Goal: Task Accomplishment & Management: Use online tool/utility

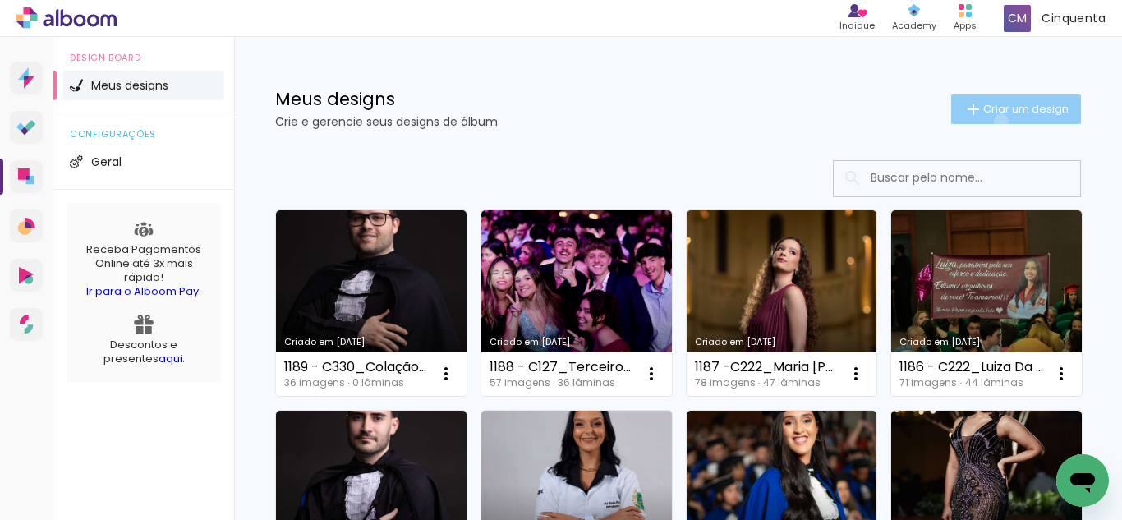
click at [986, 121] on paper-button "Criar um design" at bounding box center [1016, 109] width 130 height 30
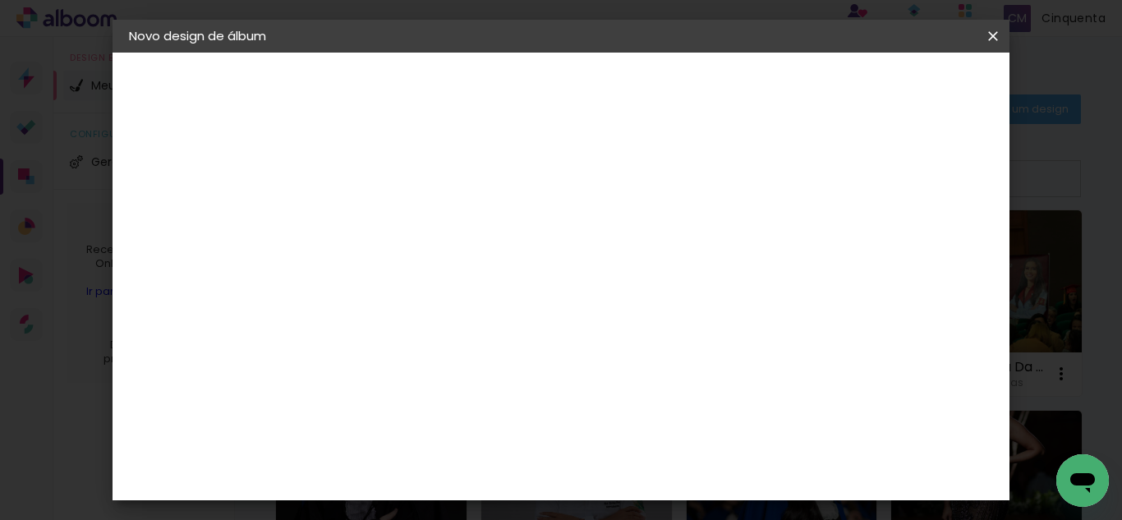
scroll to position [0, 447]
drag, startPoint x: 817, startPoint y: 225, endPoint x: 830, endPoint y: 227, distance: 13.2
click at [403, 227] on paper-input-container "Título do álbum 1190 - C222_Farmácia, Odontologia e Nutrição UFJF Julho 2025_Ma…" at bounding box center [397, 221] width 11 height 42
click at [398, 224] on input "1190 - C222_Farmácia, Odontologia e Nutrição UFJF Julho 2025_Marcella Rinco da …" at bounding box center [398, 220] width 0 height 25
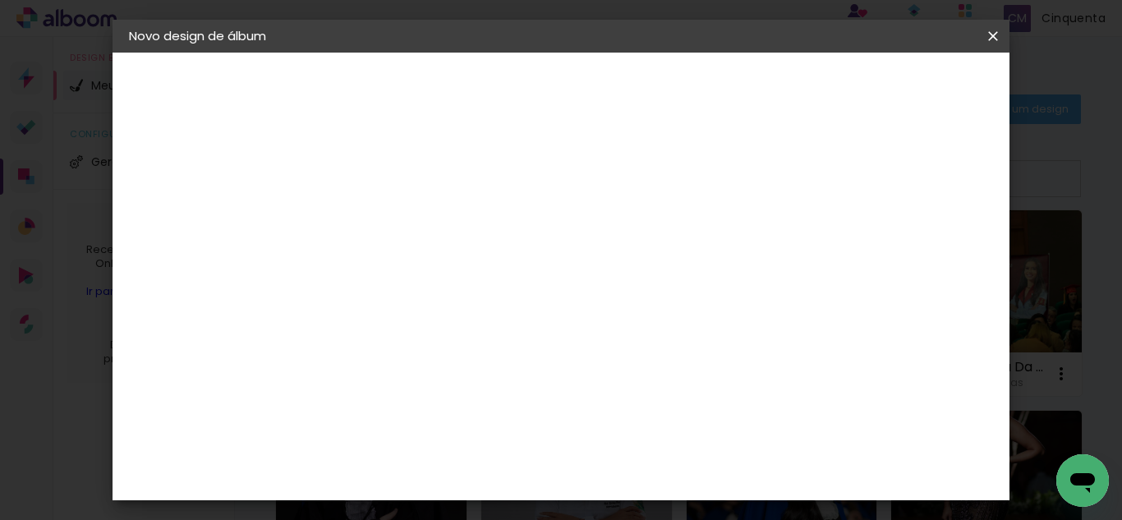
type input "1190 - C222_Farmácia, Odontologia e Nutrição UFJF Julho 2025_Marcella Rinco da …"
type paper-input "1190 - C222_Farmácia, Odontologia e Nutrição UFJF Julho 2025_Marcella Rinco da …"
drag, startPoint x: 619, startPoint y: 218, endPoint x: 720, endPoint y: 237, distance: 102.6
click at [403, 241] on paper-input-container "Título do álbum 1190 - C222_Farmácia, Odontologia e Nutrição UFJF Julho 2025_Ma…" at bounding box center [397, 221] width 11 height 42
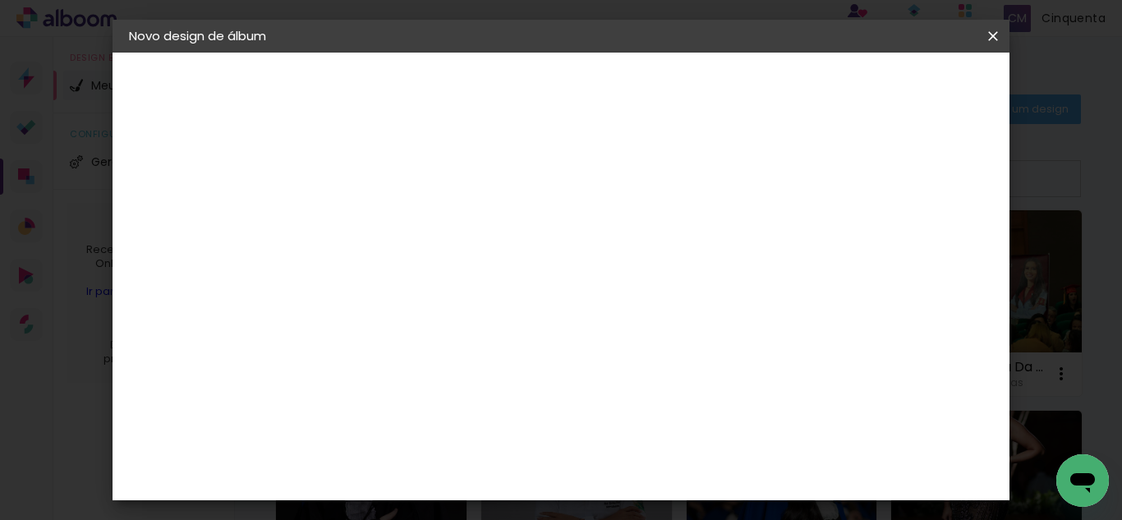
scroll to position [0, 568]
drag, startPoint x: 738, startPoint y: 219, endPoint x: 793, endPoint y: 229, distance: 55.1
click at [444, 237] on div at bounding box center [398, 221] width 94 height 124
click at [398, 227] on input "1190 - C222_Farmácia, Odontologia e Nutrição UFJF Julho 2025_Marcella Rinco da …" at bounding box center [398, 220] width 0 height 25
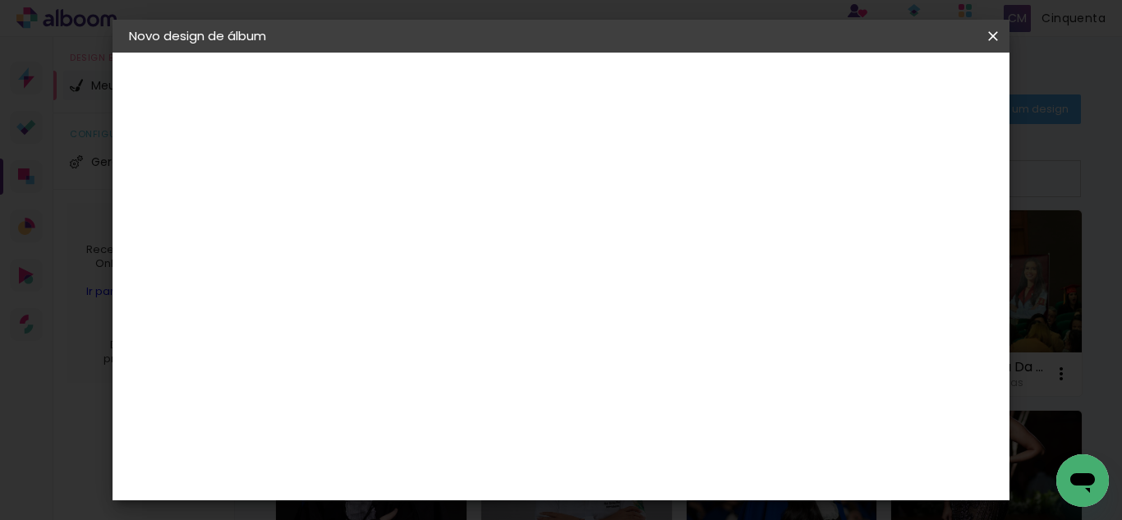
type input "1190 - C222_Farmácia, Odontologia e Nutrição UFJF [DATE]_Marcella Rinco da Silv…"
type paper-input "1190 - C222_Farmácia, Odontologia e Nutrição UFJF [DATE]_Marcella Rinco da Silv…"
click at [0, 0] on slot "Avançar" at bounding box center [0, 0] width 0 height 0
click at [0, 0] on slot "Tamanho Livre" at bounding box center [0, 0] width 0 height 0
click at [705, 78] on paper-button "Avançar" at bounding box center [664, 87] width 80 height 28
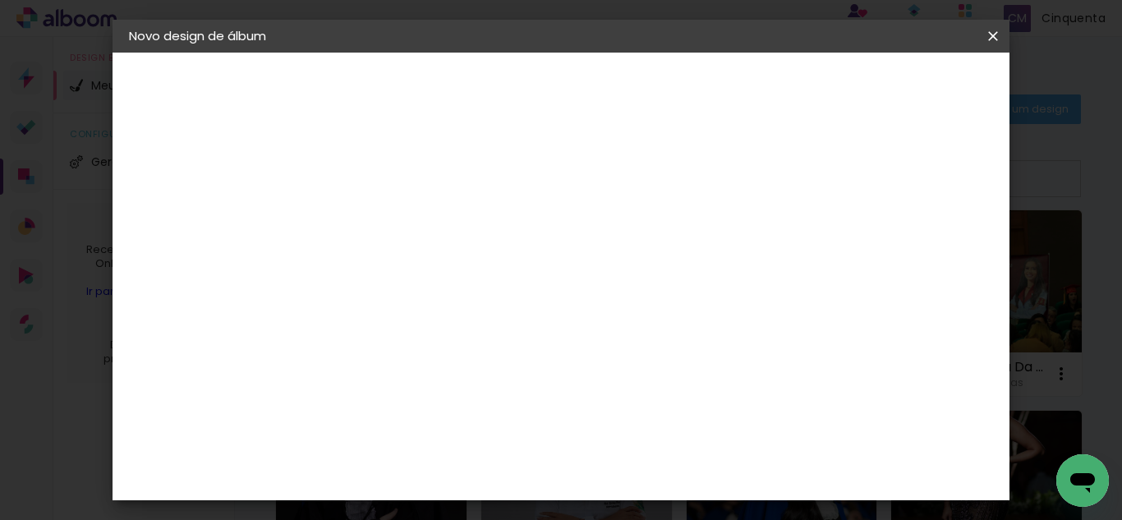
scroll to position [155, 0]
click at [656, 449] on input "60" at bounding box center [651, 444] width 43 height 25
click at [662, 448] on input "60" at bounding box center [651, 444] width 43 height 25
type input "40"
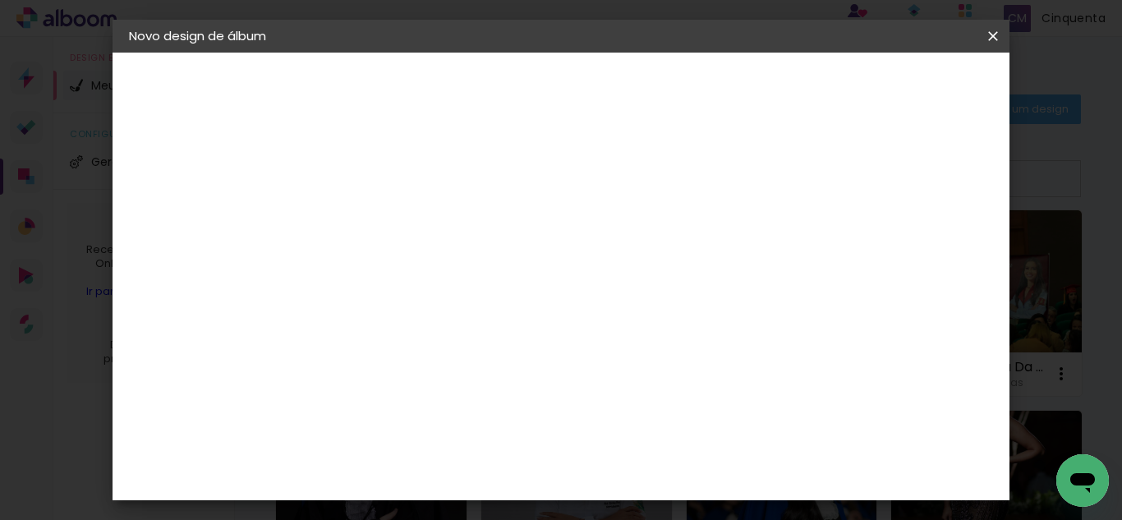
type paper-input "40"
type input "4"
type paper-input "4"
click at [848, 411] on input "4" at bounding box center [841, 403] width 30 height 25
click at [791, 339] on div "20 cm cm cm mm A maioria das encadernadoras sugere 5mm de sangria." at bounding box center [558, 273] width 465 height 131
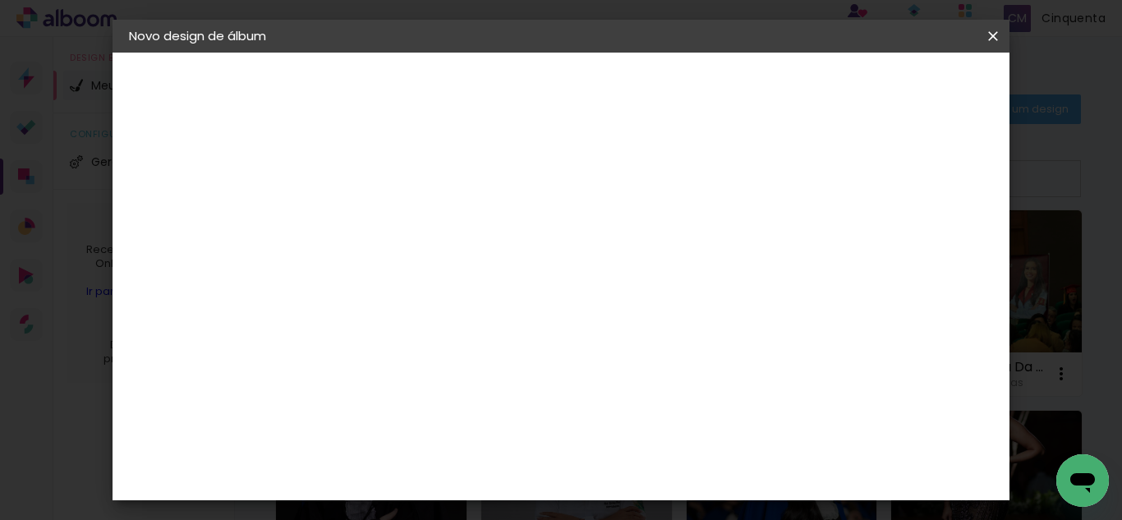
type input "3"
type paper-input "3"
click at [855, 260] on input "3" at bounding box center [843, 248] width 30 height 25
type input "2"
type paper-input "2"
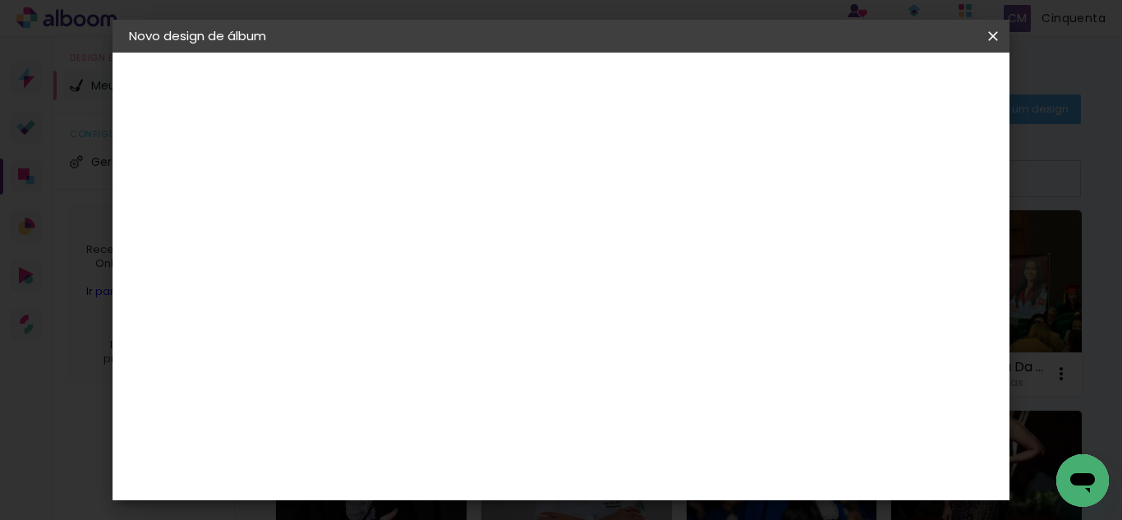
click at [852, 257] on input "2" at bounding box center [846, 248] width 30 height 25
type input "1"
type paper-input "1"
click at [854, 257] on input "1" at bounding box center [848, 248] width 30 height 25
type input "0"
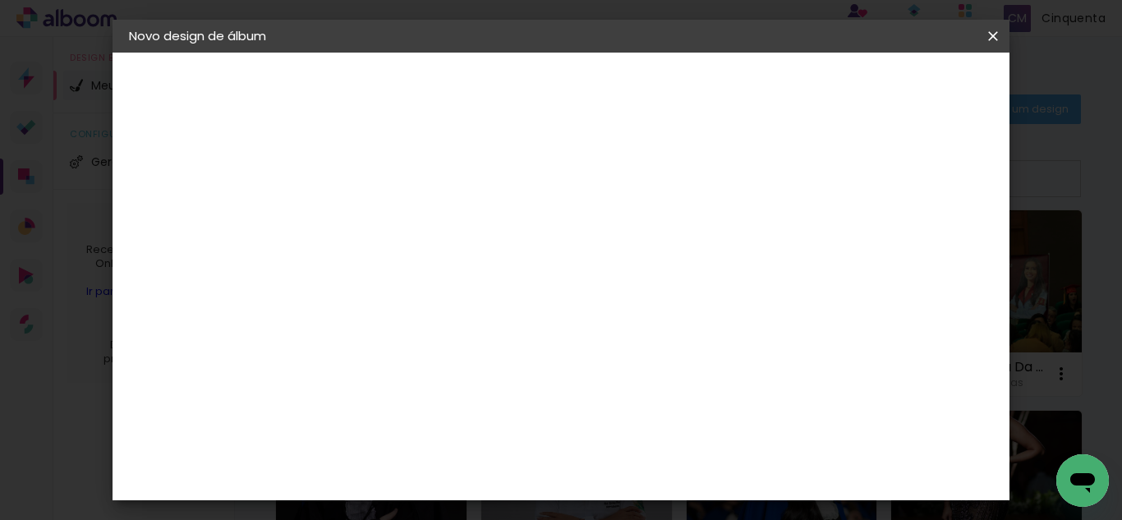
click at [856, 257] on input "0" at bounding box center [848, 248] width 30 height 25
type input "0"
click at [859, 260] on input "0" at bounding box center [849, 248] width 30 height 25
type input "1"
type paper-input "1"
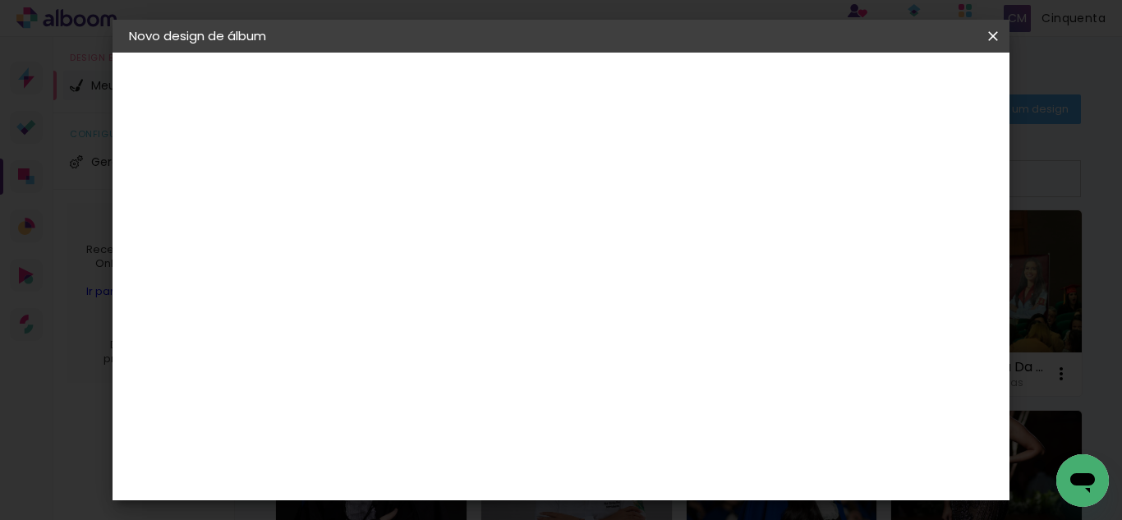
click at [406, 191] on input "1" at bounding box center [386, 188] width 57 height 21
type input "0"
type paper-input "0"
click at [406, 191] on input "0" at bounding box center [386, 188] width 57 height 21
type input "0"
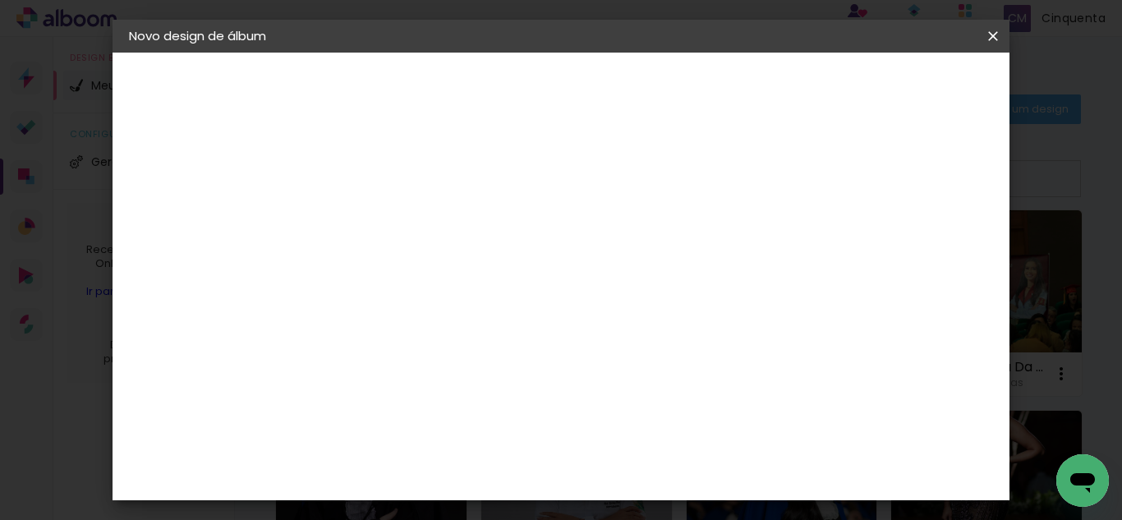
click at [406, 191] on input "0" at bounding box center [386, 188] width 57 height 21
click at [766, 100] on paper-button "Iniciar design" at bounding box center [725, 92] width 81 height 39
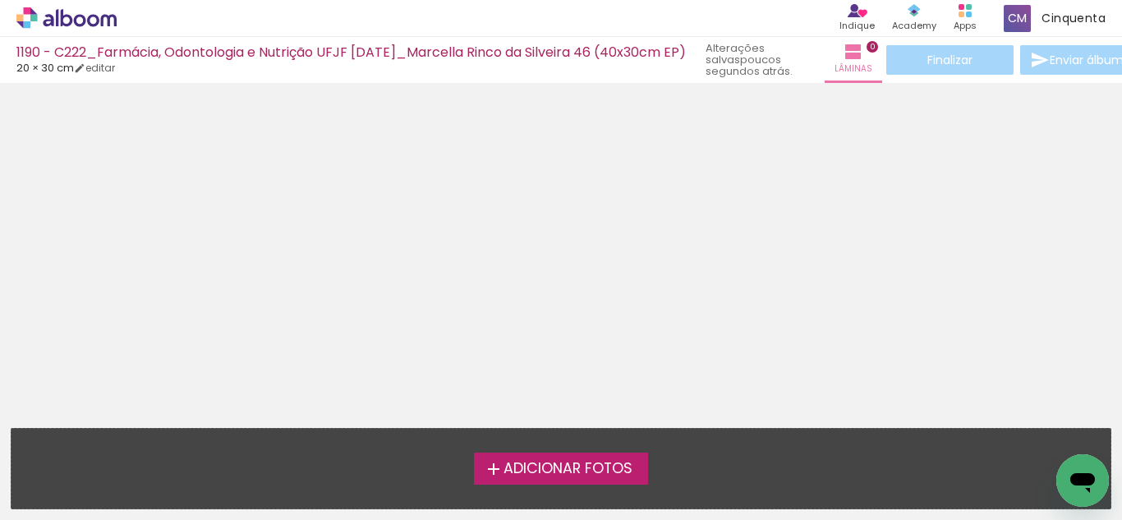
click at [99, 24] on icon at bounding box center [66, 17] width 100 height 21
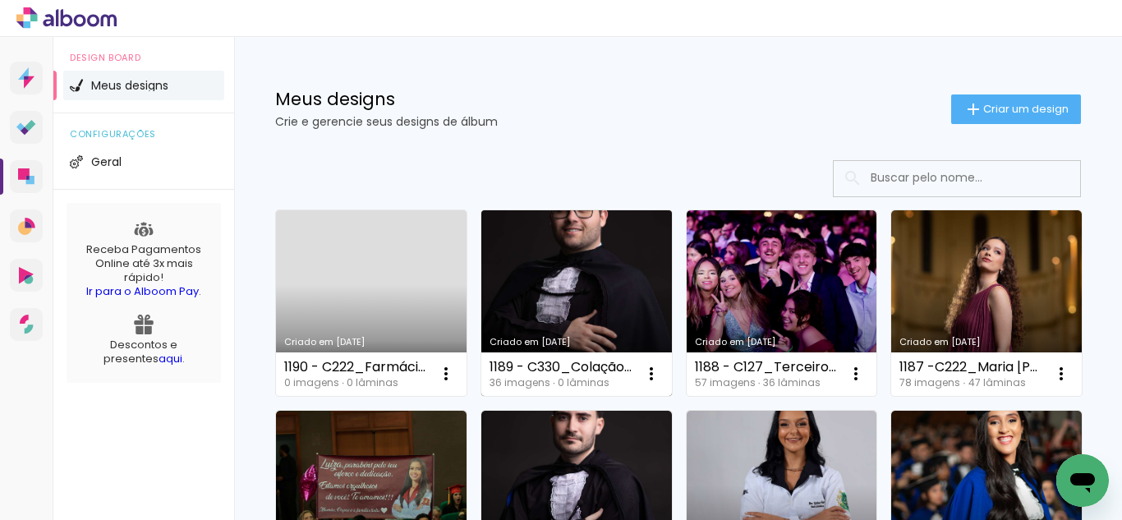
click at [625, 286] on link "Criado em [DATE]" at bounding box center [576, 303] width 191 height 186
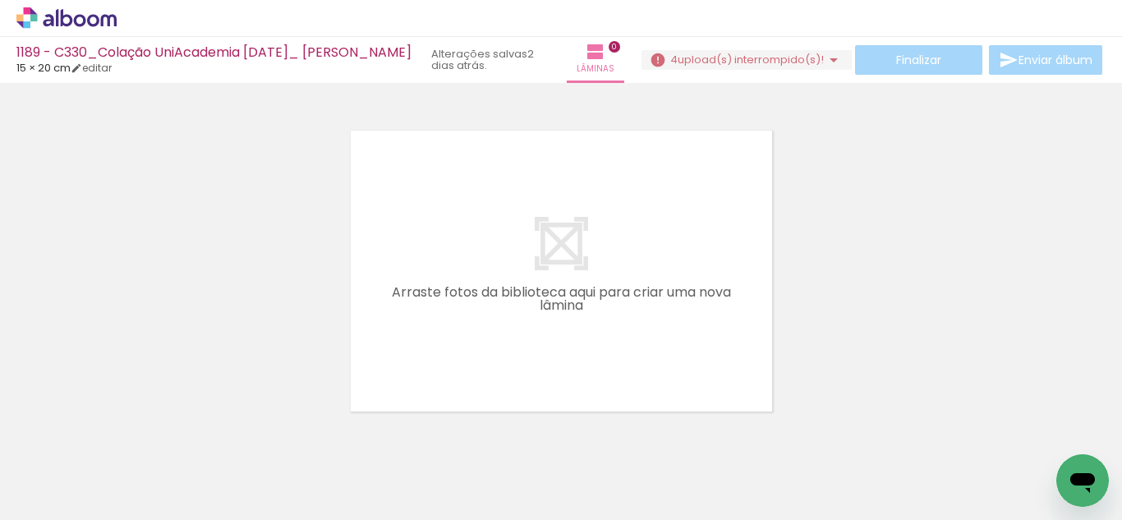
drag, startPoint x: 106, startPoint y: 69, endPoint x: 522, endPoint y: 165, distance: 427.3
click at [106, 69] on link "editar" at bounding box center [91, 68] width 41 height 14
type input "0"
type input "20"
type input "30"
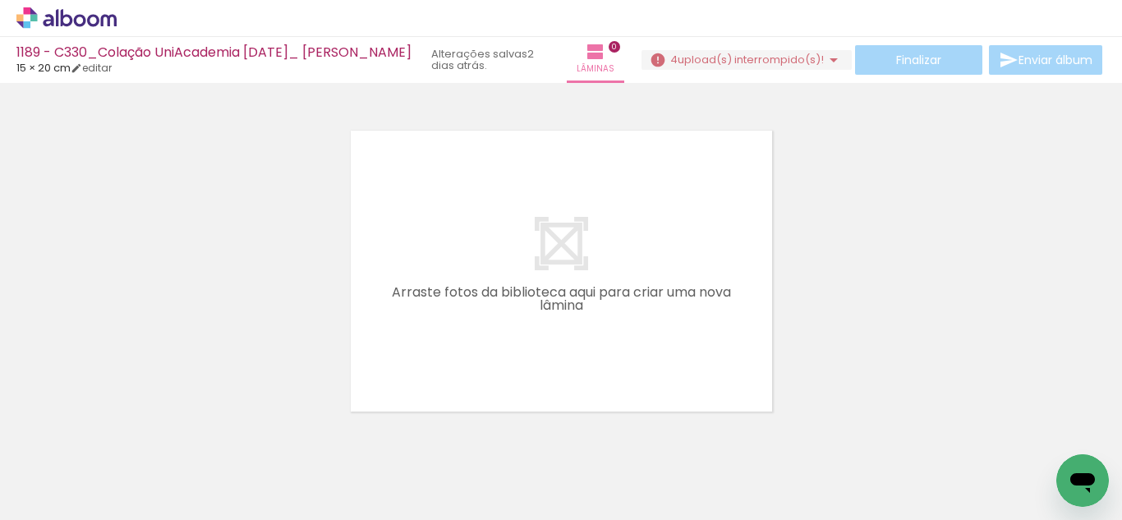
type input "0"
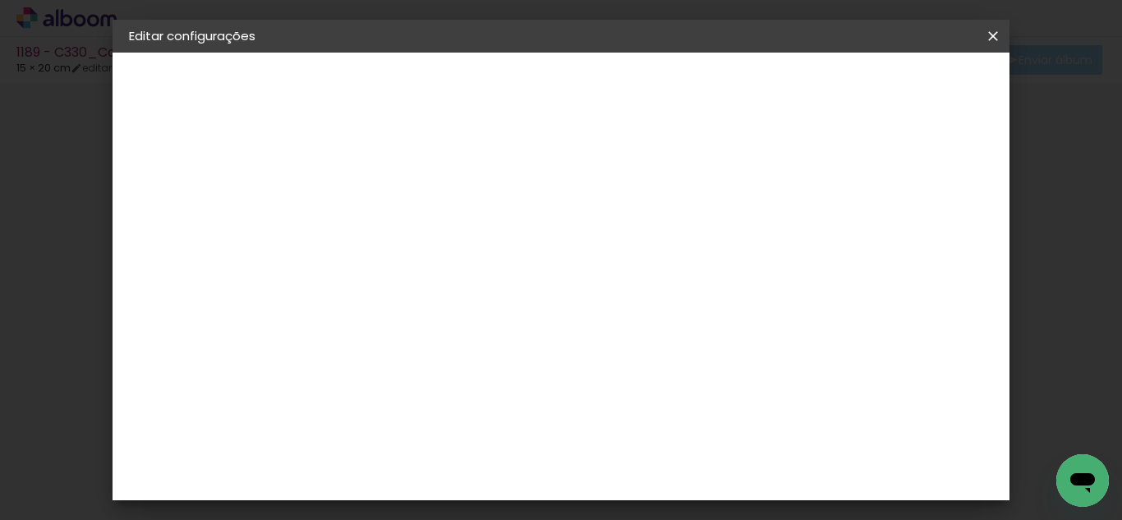
click at [0, 0] on slot "1189 - C330_Colação UniAcademia Agosto 2025_ Caio Duarte Souza Lima" at bounding box center [0, 0] width 0 height 0
drag, startPoint x: 726, startPoint y: 223, endPoint x: 847, endPoint y: 227, distance: 120.8
click at [444, 232] on div at bounding box center [398, 221] width 94 height 124
click at [398, 221] on input "1189 - C330_Colação UniAcademia Agosto 2025_ Caio Duarte Souza Lima" at bounding box center [398, 220] width 0 height 25
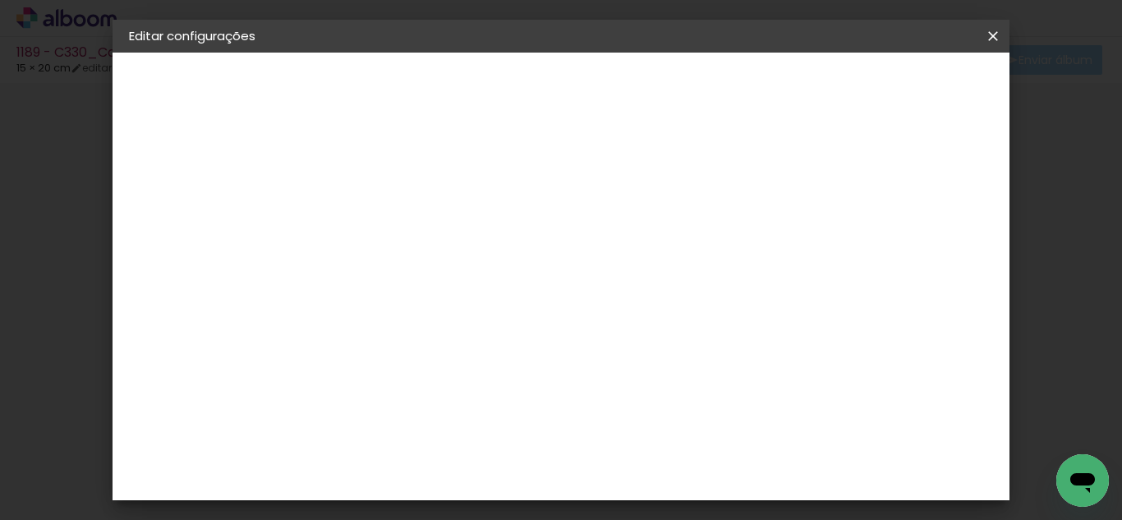
scroll to position [0, 314]
click at [398, 225] on input "1189 - C330_Colação UniAcademia Agosto 2025_ Caio Duarte Souza Lima" at bounding box center [398, 220] width 0 height 25
type input "1189 - C330_Colação UniAcademia [DATE]_ [PERSON_NAME] 24 (30X22cm EK)"
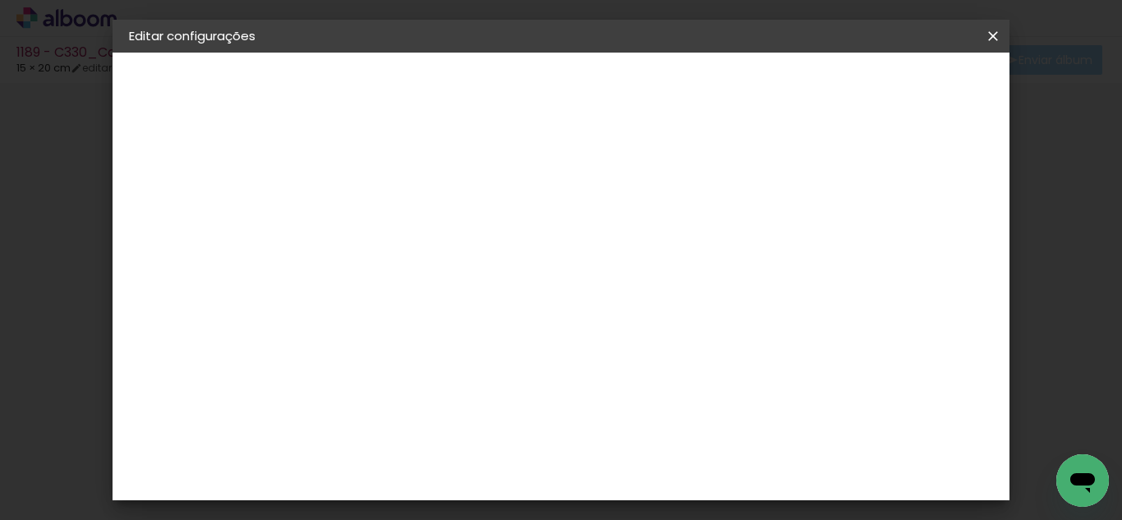
type paper-input "1189 - C330_Colação UniAcademia [DATE]_ [PERSON_NAME] 24 (30X22cm EK)"
drag, startPoint x: 775, startPoint y: 235, endPoint x: 647, endPoint y: 205, distance: 131.5
click at [403, 205] on paper-input-container "Título do álbum 1189 - C330_Colação UniAcademia Agosto 2025_ Caio Duarte Souza …" at bounding box center [397, 221] width 11 height 42
click at [0, 0] on slot "Avançar" at bounding box center [0, 0] width 0 height 0
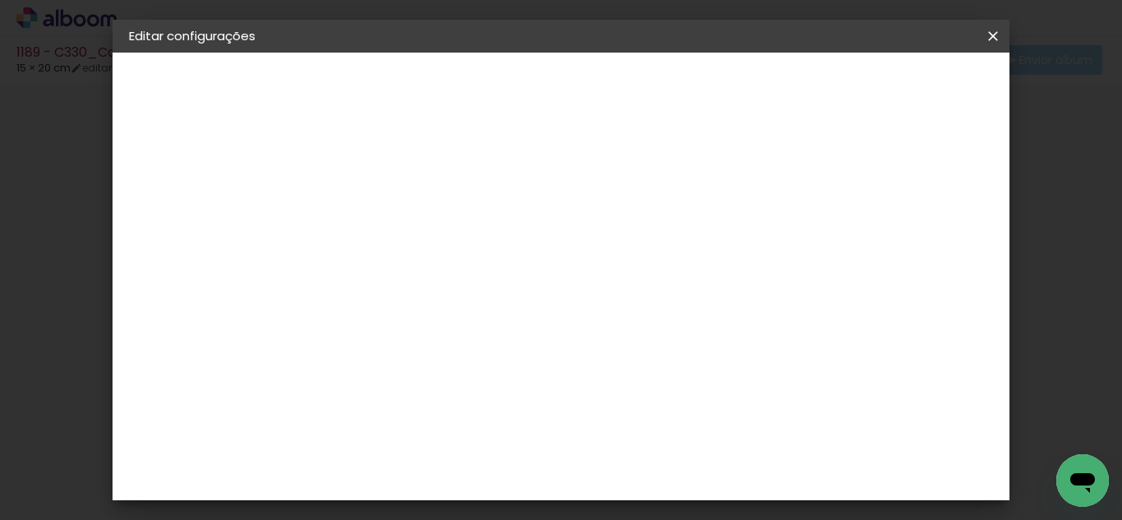
click at [705, 266] on paper-item "Tamanho Livre" at bounding box center [626, 250] width 158 height 36
click at [729, 106] on header "Fornecedor Escolha um fornecedor ou avance com o tamanho livre. Voltar Avançar" at bounding box center [527, 102] width 403 height 98
click at [0, 0] on slot "Avançar" at bounding box center [0, 0] width 0 height 0
click at [647, 96] on paper-button "Salvar configurações" at bounding box center [589, 92] width 117 height 39
click at [631, 90] on span "Salvar configurações" at bounding box center [589, 92] width 84 height 23
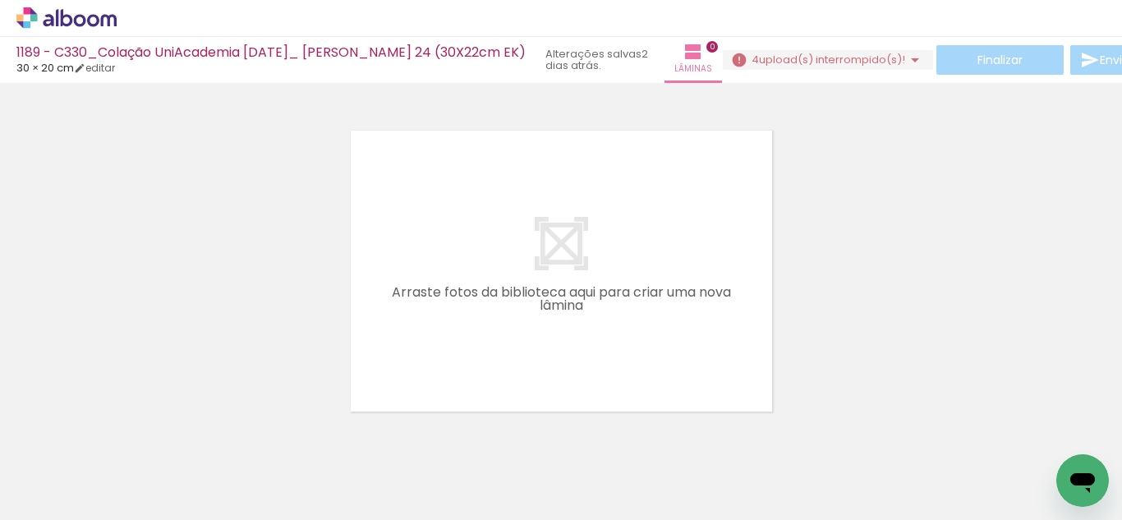
click at [58, 17] on icon at bounding box center [57, 17] width 2 height 17
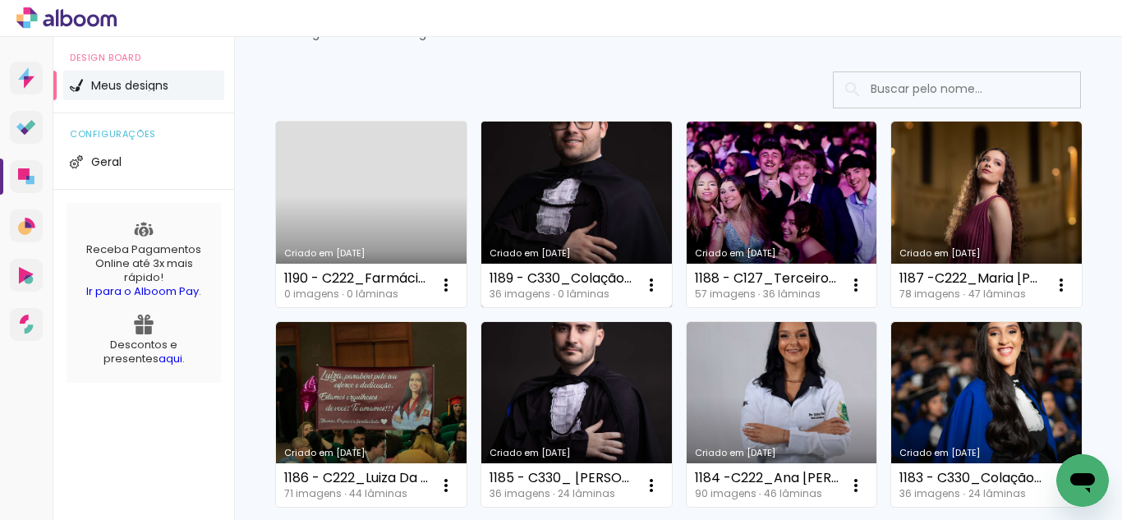
scroll to position [82, 0]
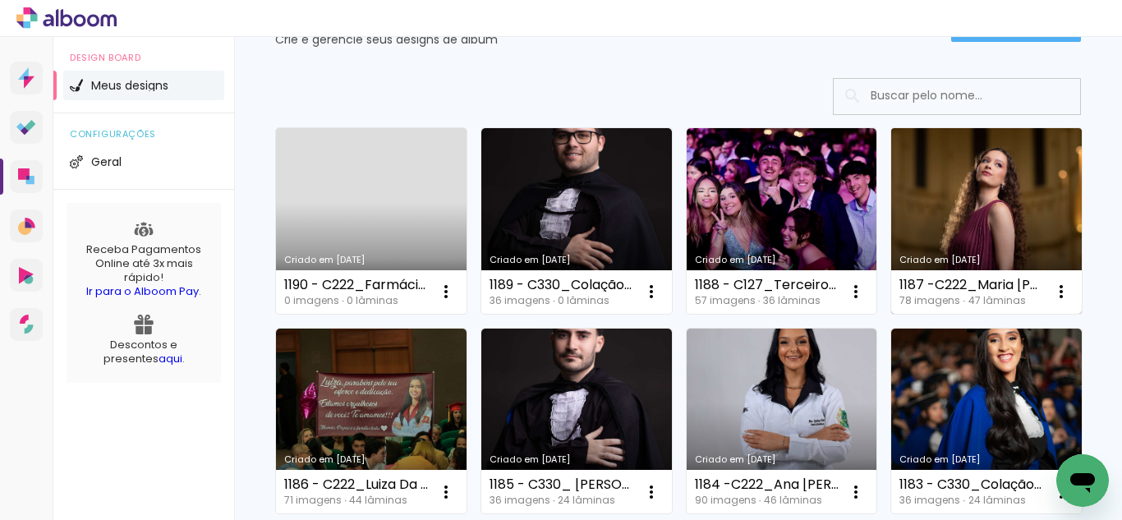
click at [891, 314] on link "Criado em [DATE]" at bounding box center [986, 221] width 191 height 186
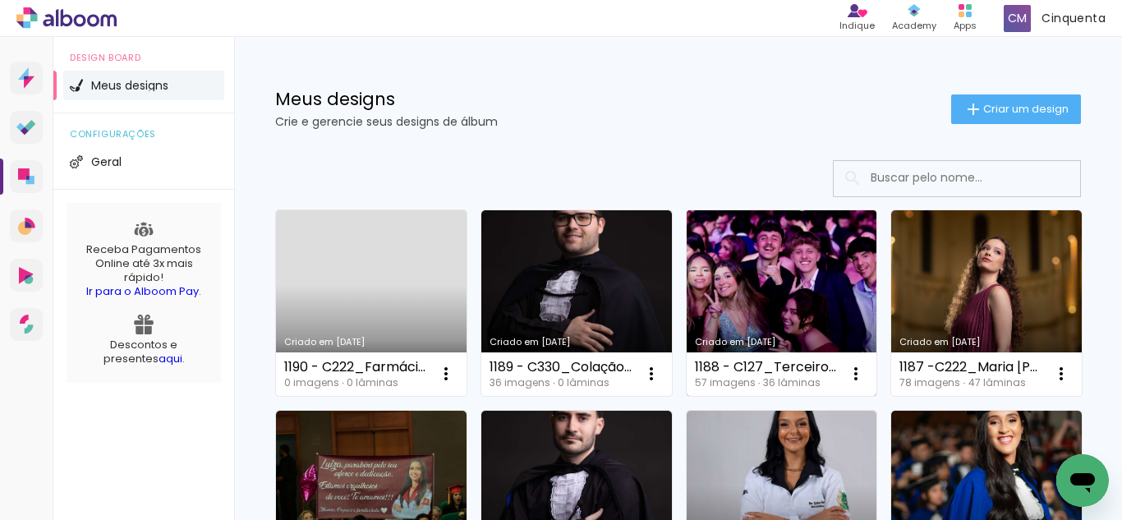
scroll to position [246, 0]
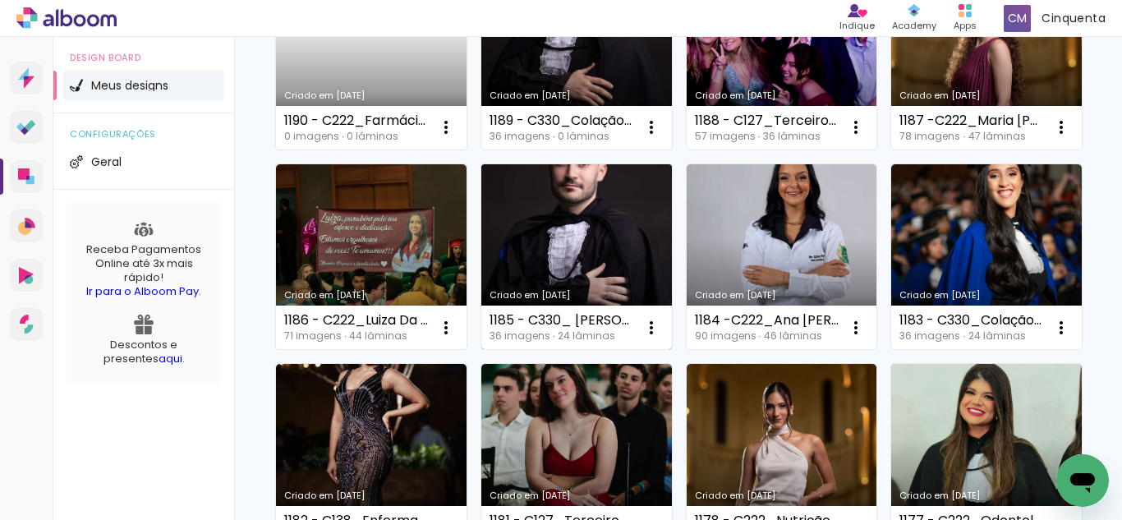
click at [664, 300] on div "Criado em [DATE]" at bounding box center [576, 295] width 174 height 9
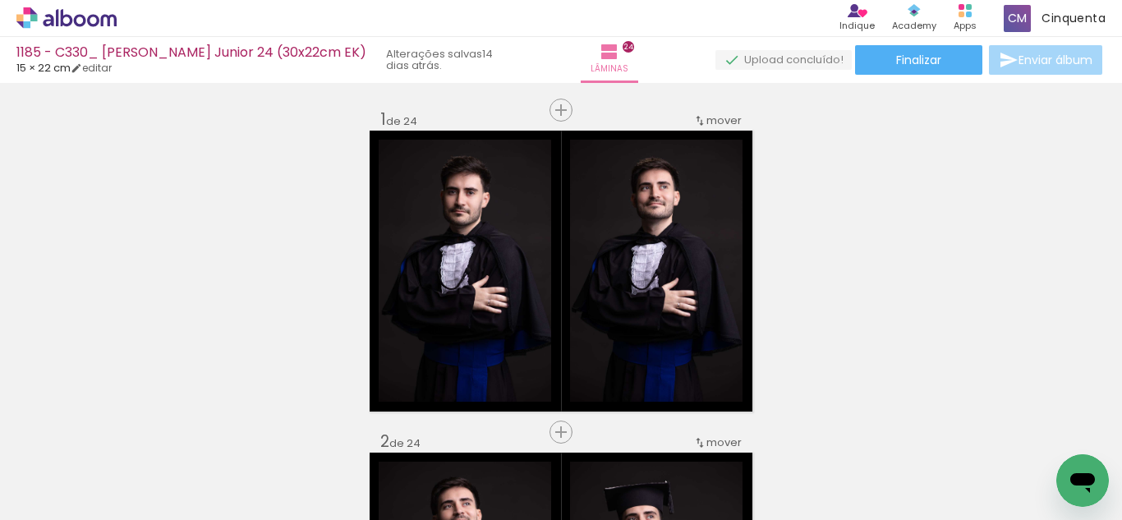
click at [73, 23] on icon at bounding box center [66, 17] width 100 height 21
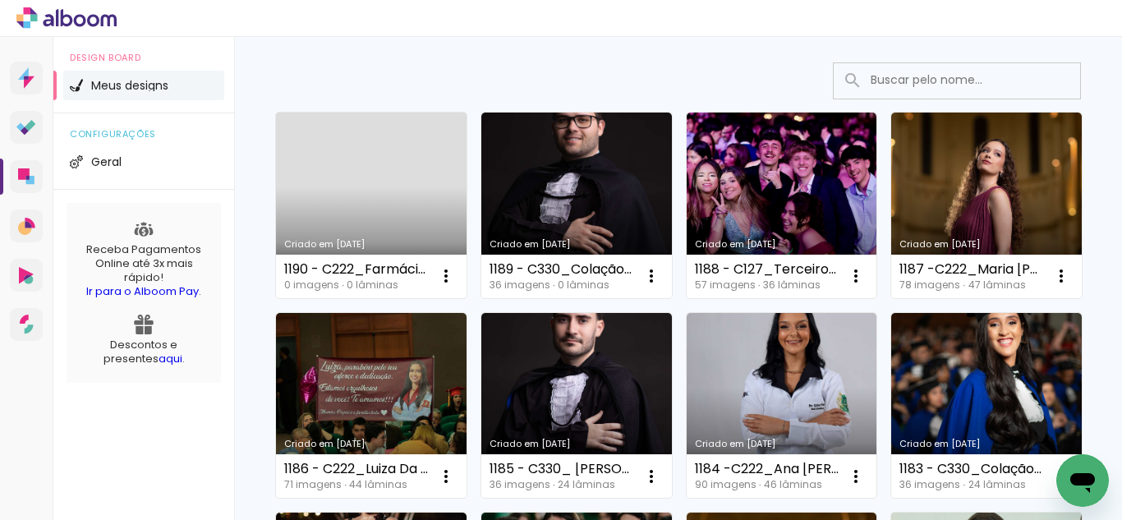
scroll to position [82, 0]
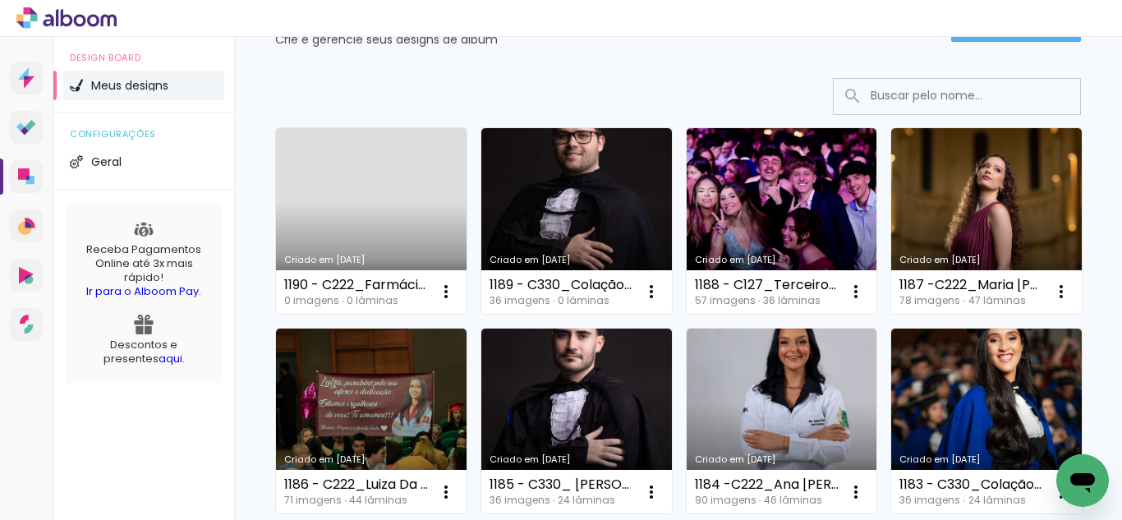
click at [393, 247] on link "Criado em [DATE]" at bounding box center [371, 221] width 191 height 186
